Goal: Task Accomplishment & Management: Manage account settings

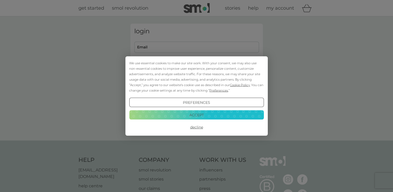
type input "helen.k.hunter@gmail.com"
click at [187, 118] on button "Accept" at bounding box center [196, 114] width 135 height 9
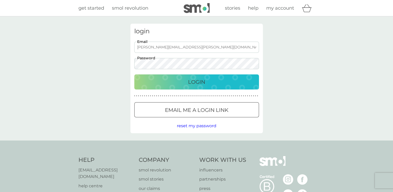
click at [198, 80] on p "Login" at bounding box center [196, 82] width 17 height 8
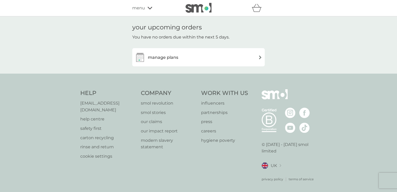
click at [170, 56] on h3 "manage plans" at bounding box center [163, 57] width 30 height 7
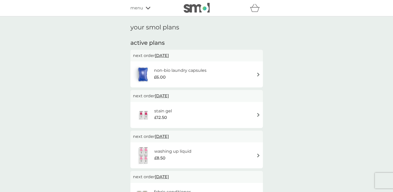
click at [169, 54] on span "[DATE]" at bounding box center [162, 55] width 14 height 10
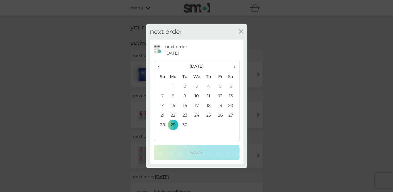
click at [242, 32] on icon "close" at bounding box center [241, 31] width 5 height 5
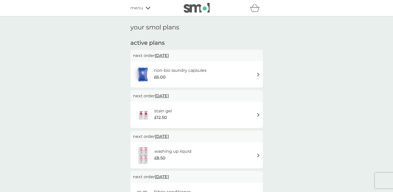
click at [169, 55] on span "[DATE]" at bounding box center [162, 55] width 14 height 10
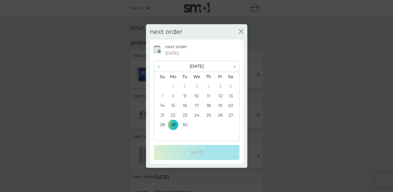
click at [210, 113] on td "25" at bounding box center [209, 115] width 12 height 10
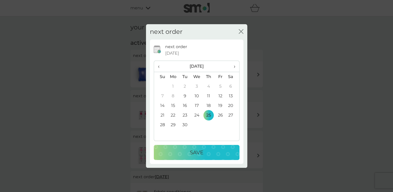
click at [196, 114] on td "24" at bounding box center [197, 115] width 12 height 10
click at [174, 124] on td "29" at bounding box center [173, 125] width 12 height 10
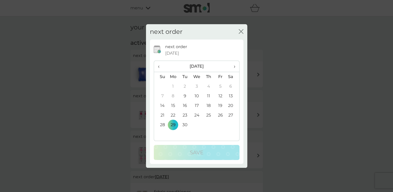
click at [240, 32] on icon "close" at bounding box center [240, 31] width 2 height 4
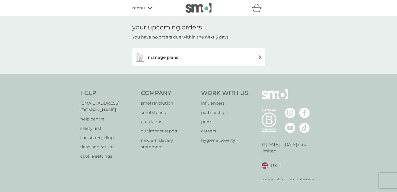
click at [172, 59] on h3 "manage plans" at bounding box center [163, 57] width 30 height 7
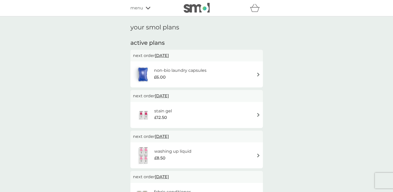
click at [169, 56] on span "[DATE]" at bounding box center [162, 55] width 14 height 10
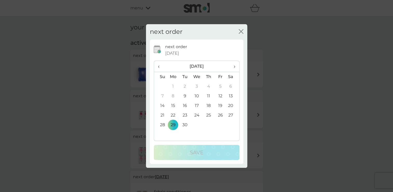
click at [196, 115] on td "24" at bounding box center [197, 115] width 12 height 10
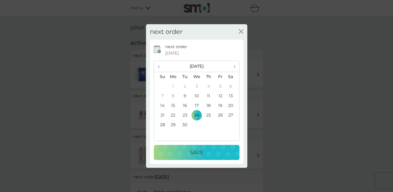
click at [194, 149] on p "Save" at bounding box center [197, 152] width 14 height 8
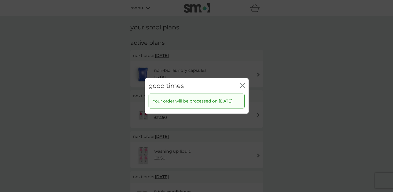
click at [242, 83] on icon "close" at bounding box center [242, 85] width 5 height 5
